Goal: Information Seeking & Learning: Learn about a topic

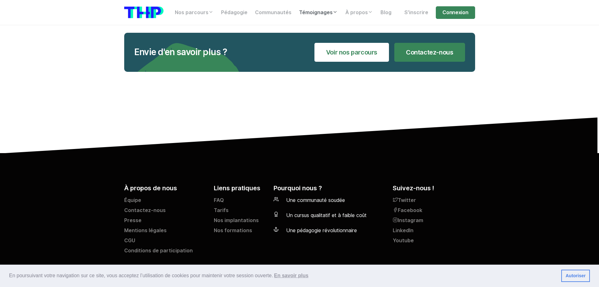
scroll to position [2677, 0]
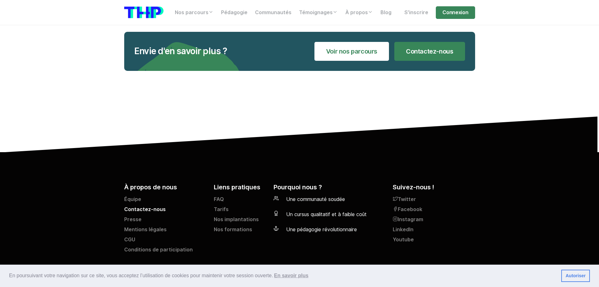
click at [154, 208] on link "Contactez-nous" at bounding box center [165, 210] width 82 height 10
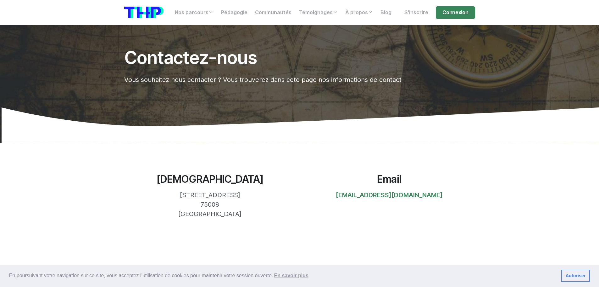
click at [114, 181] on section "Notre siège 10, Rue de Penthièvre 75008 Paris Email bonjour@thehackingproject.o…" at bounding box center [299, 196] width 599 height 106
click at [121, 186] on div "Notre siège 10, Rue de Penthièvre 75008 Paris" at bounding box center [210, 195] width 179 height 45
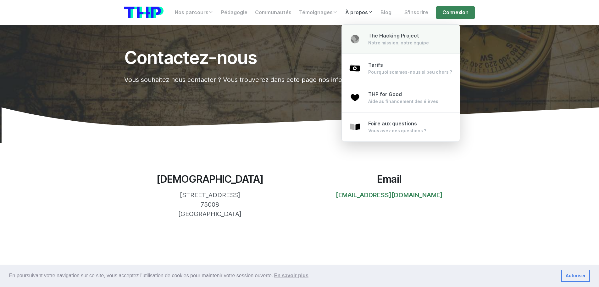
click at [394, 38] on span "The Hacking Project" at bounding box center [393, 36] width 51 height 6
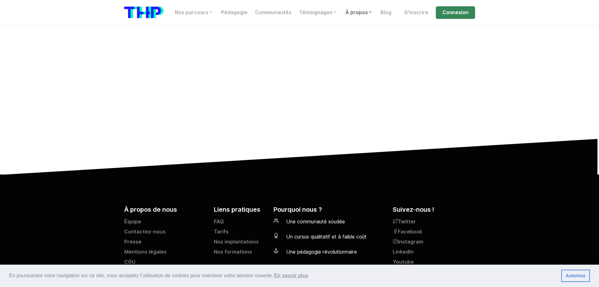
scroll to position [1556, 0]
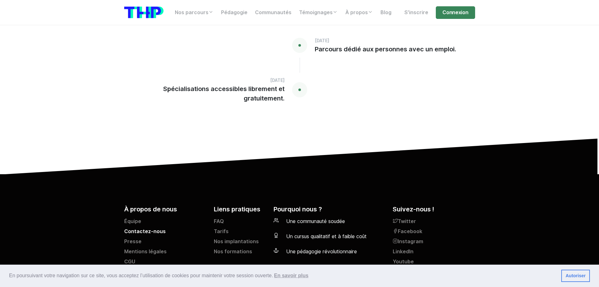
click at [136, 227] on link "Contactez-nous" at bounding box center [165, 232] width 82 height 10
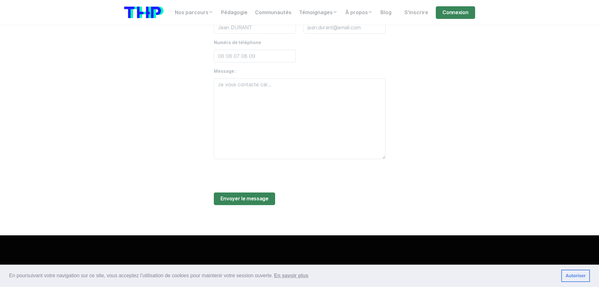
scroll to position [346, 0]
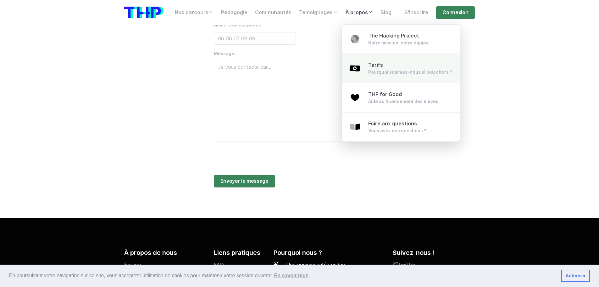
click at [382, 72] on div "Pourquoi sommes-nous si peu chers ?" at bounding box center [410, 72] width 84 height 6
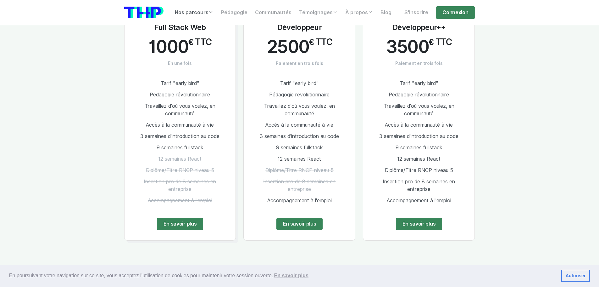
scroll to position [912, 0]
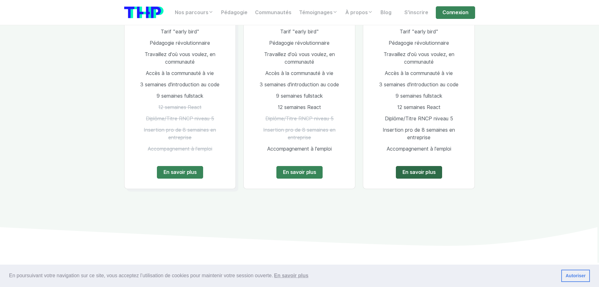
click at [412, 166] on link "En savoir plus" at bounding box center [419, 172] width 47 height 13
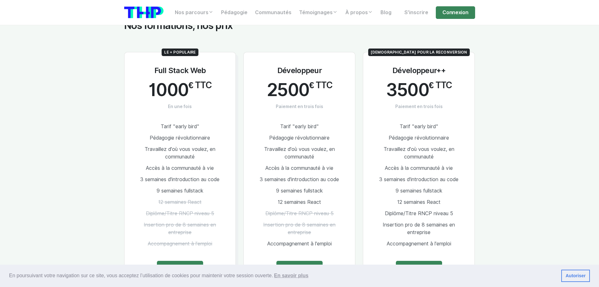
scroll to position [818, 0]
click at [423, 260] on link "En savoir plus" at bounding box center [419, 266] width 47 height 13
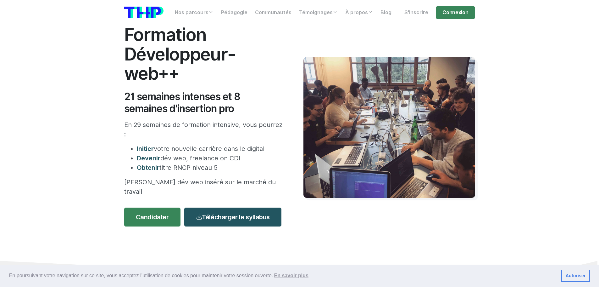
scroll to position [31, 0]
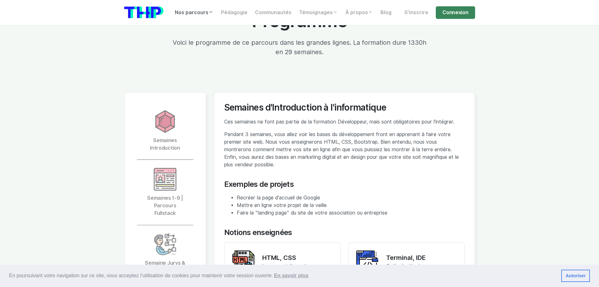
scroll to position [1353, 0]
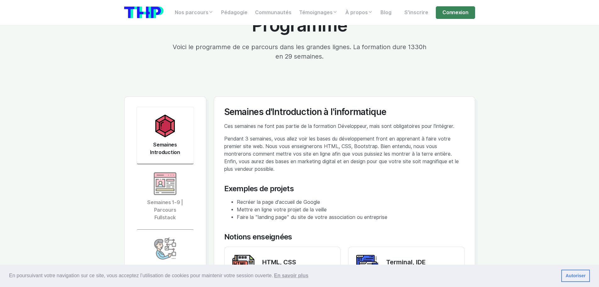
click at [157, 115] on img at bounding box center [165, 126] width 23 height 23
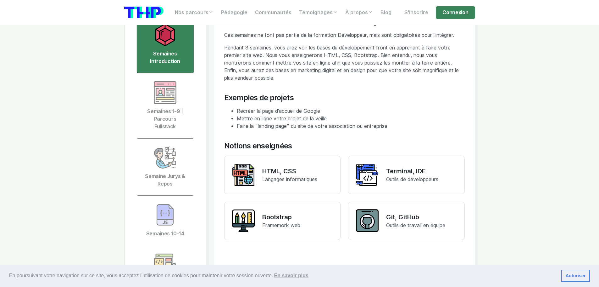
scroll to position [1447, 0]
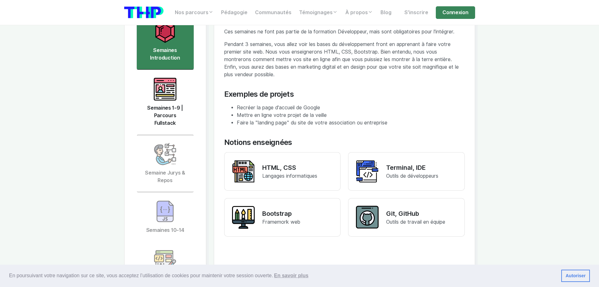
click at [173, 86] on link "Semaines 1-9 | Parcours Fullstack" at bounding box center [166, 102] width 58 height 65
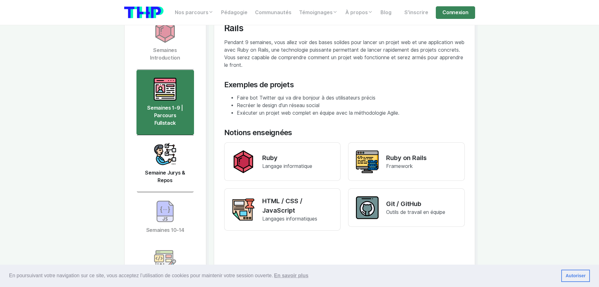
click at [177, 140] on link "Semaine Jurys & Repos" at bounding box center [166, 163] width 58 height 57
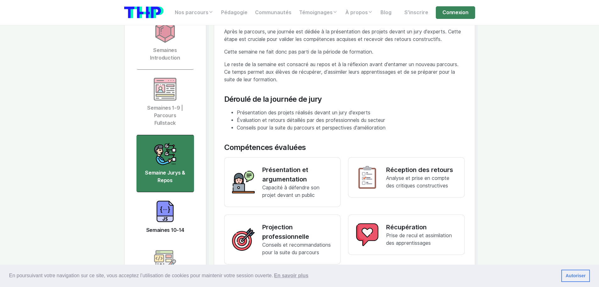
click at [170, 200] on img at bounding box center [165, 211] width 23 height 23
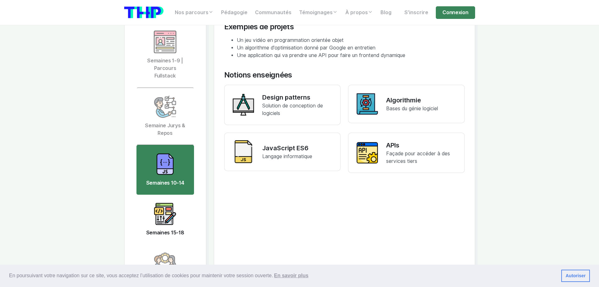
scroll to position [1510, 0]
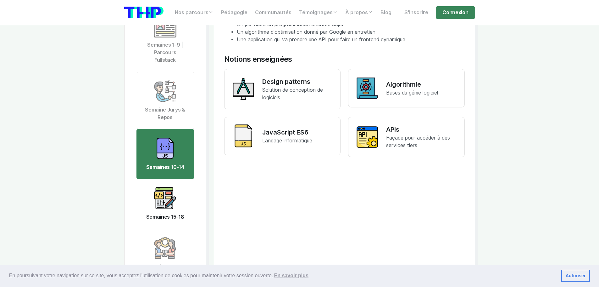
click at [170, 187] on img at bounding box center [165, 198] width 23 height 23
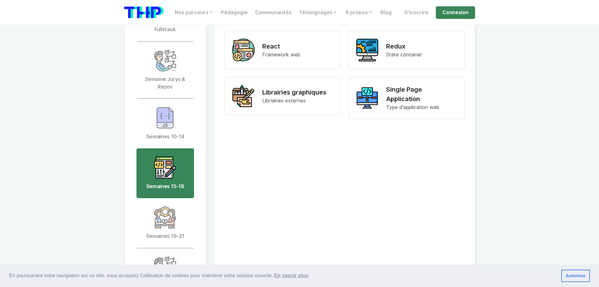
scroll to position [1542, 0]
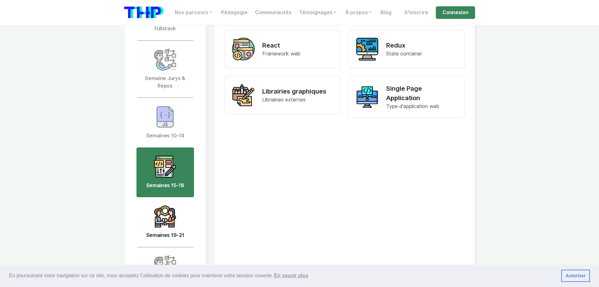
click at [171, 205] on img at bounding box center [165, 216] width 23 height 23
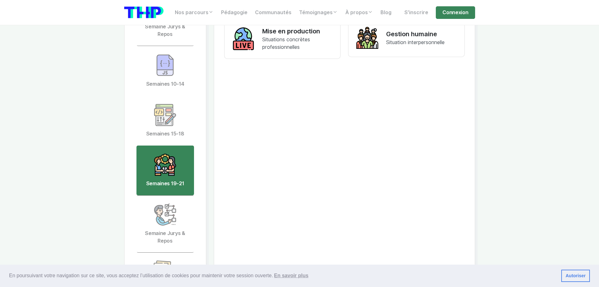
scroll to position [1605, 0]
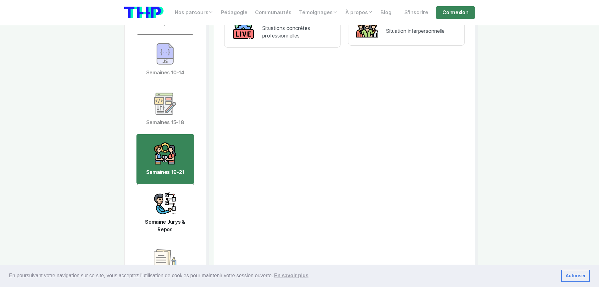
click at [159, 199] on link "Semaine Jurys & Repos" at bounding box center [166, 212] width 58 height 57
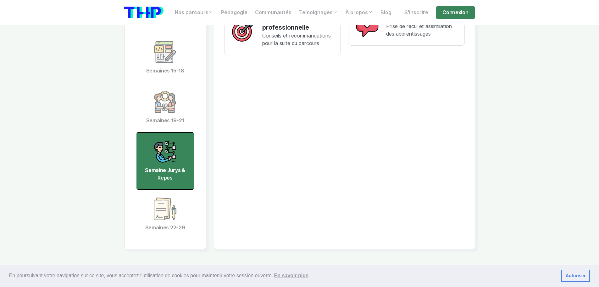
scroll to position [1668, 0]
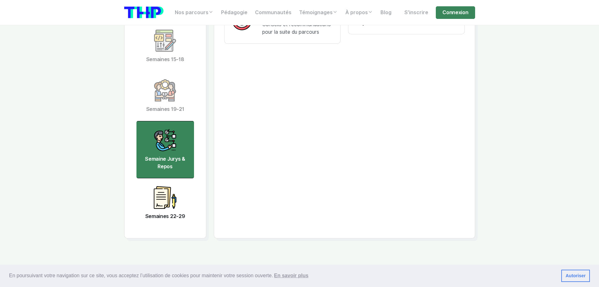
click at [166, 195] on link "Semaines 22-29" at bounding box center [166, 203] width 58 height 50
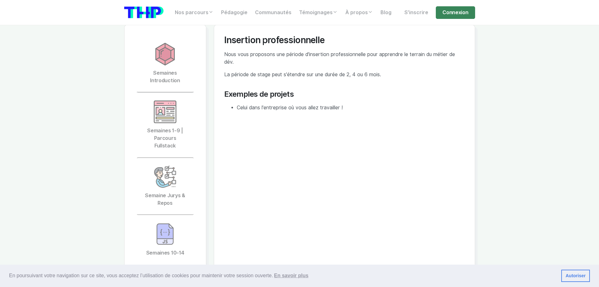
scroll to position [1322, 0]
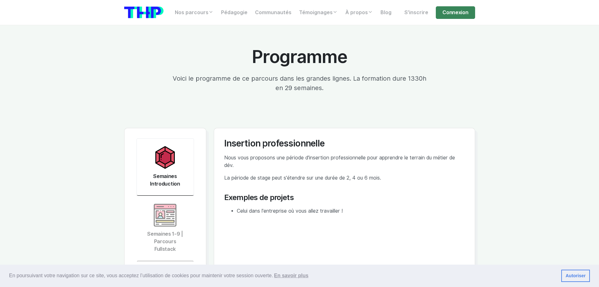
click at [168, 158] on link "Semaines Introduction" at bounding box center [166, 166] width 58 height 57
